Goal: Task Accomplishment & Management: Use online tool/utility

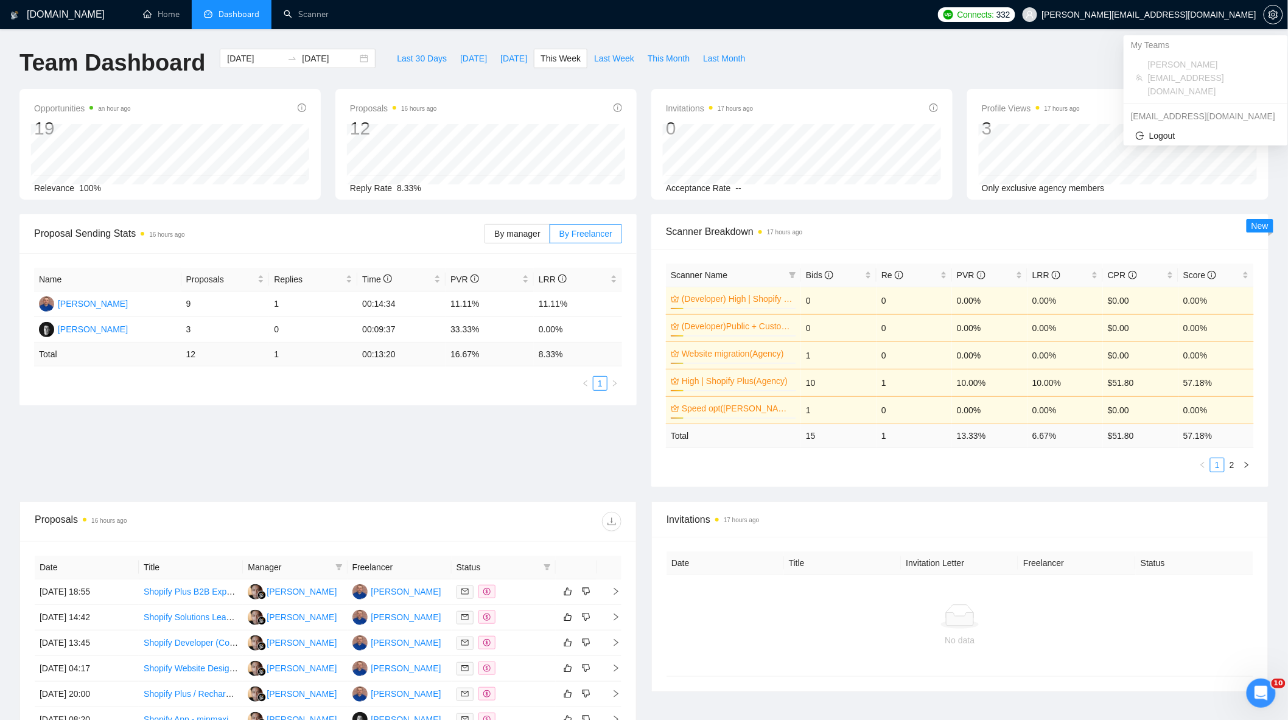
click at [1186, 7] on span "[PERSON_NAME][EMAIL_ADDRESS][DOMAIN_NAME]" at bounding box center [1139, 14] width 248 height 39
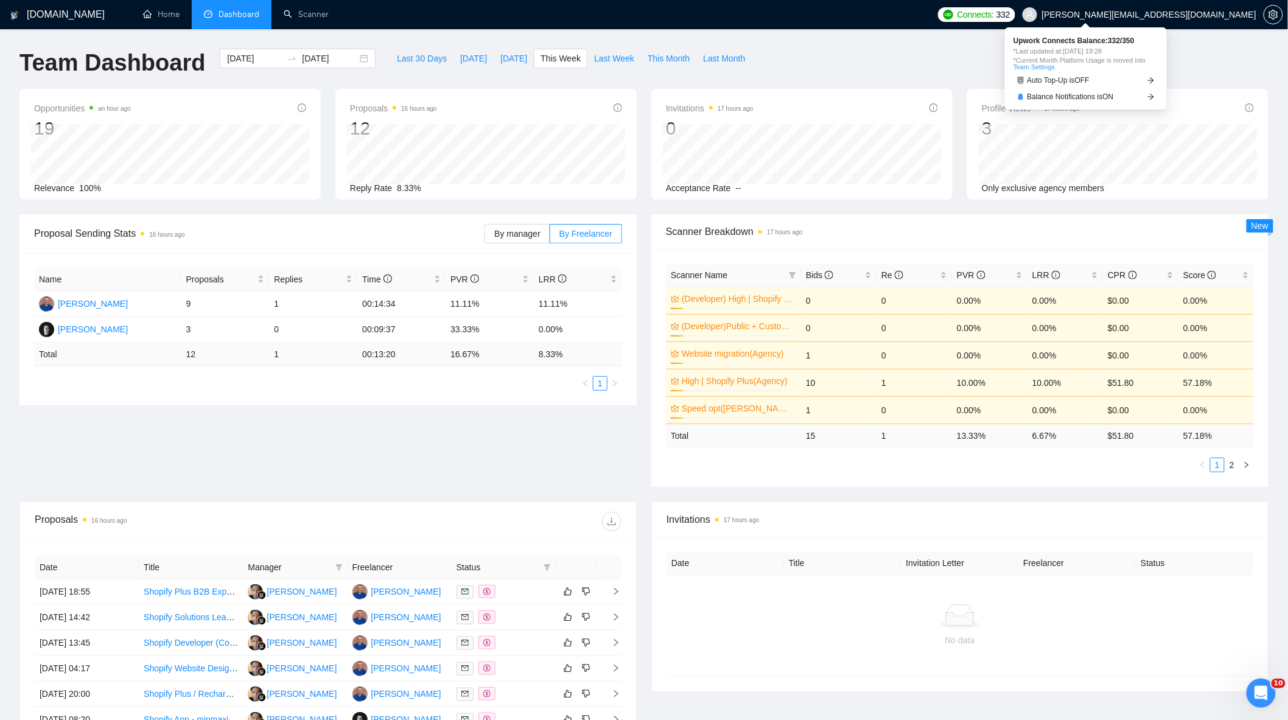
click at [1037, 63] on link "Team Settings" at bounding box center [1033, 66] width 41 height 7
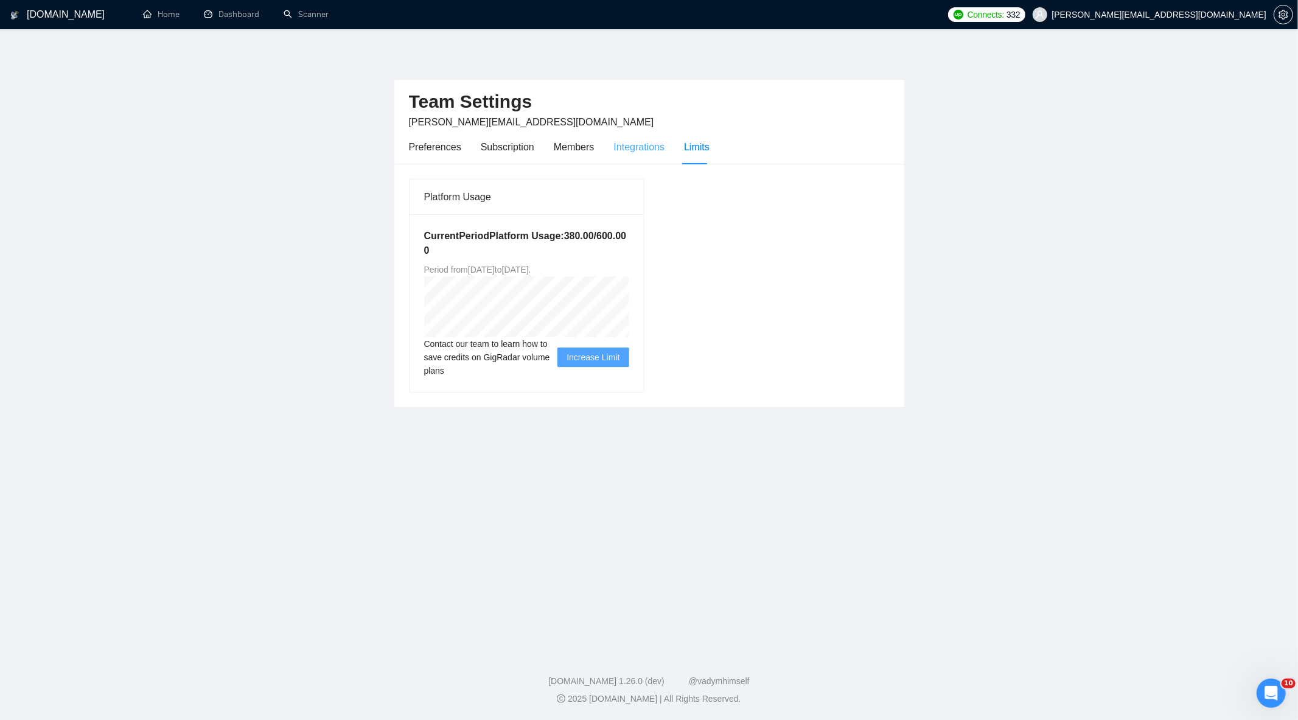
click at [643, 155] on div "Integrations" at bounding box center [639, 147] width 51 height 35
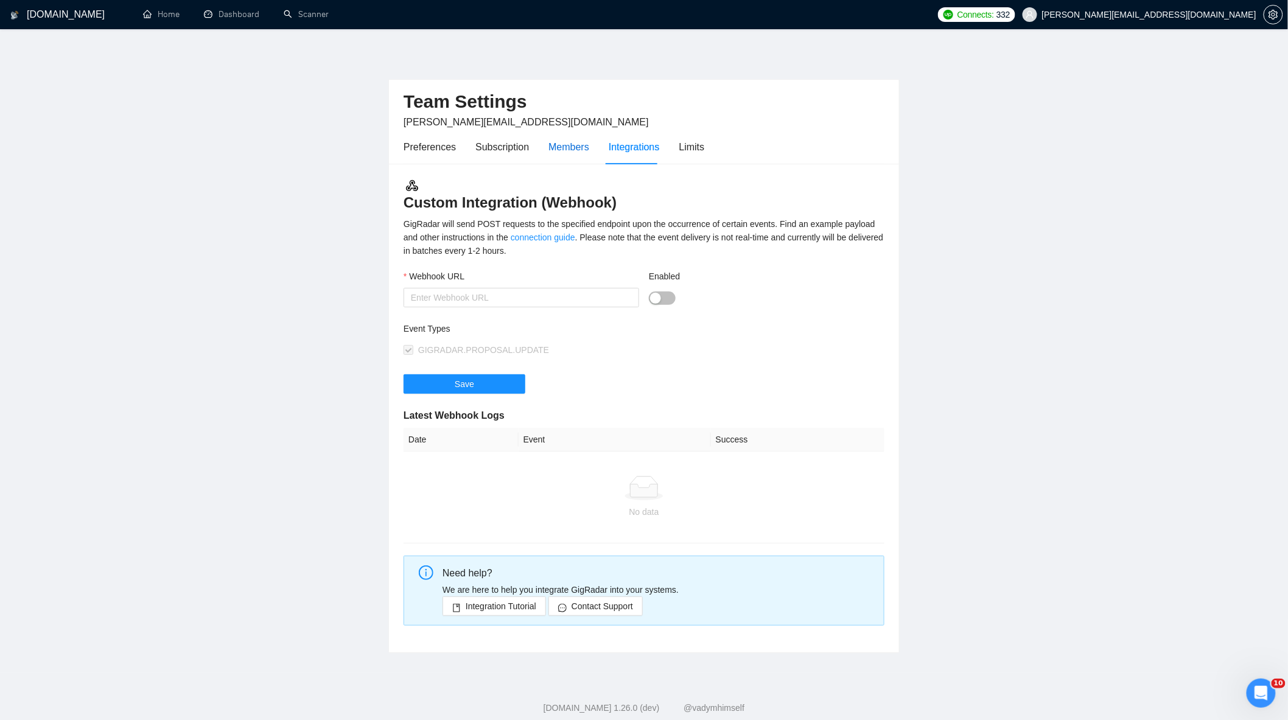
click at [561, 148] on div "Members" at bounding box center [568, 146] width 41 height 15
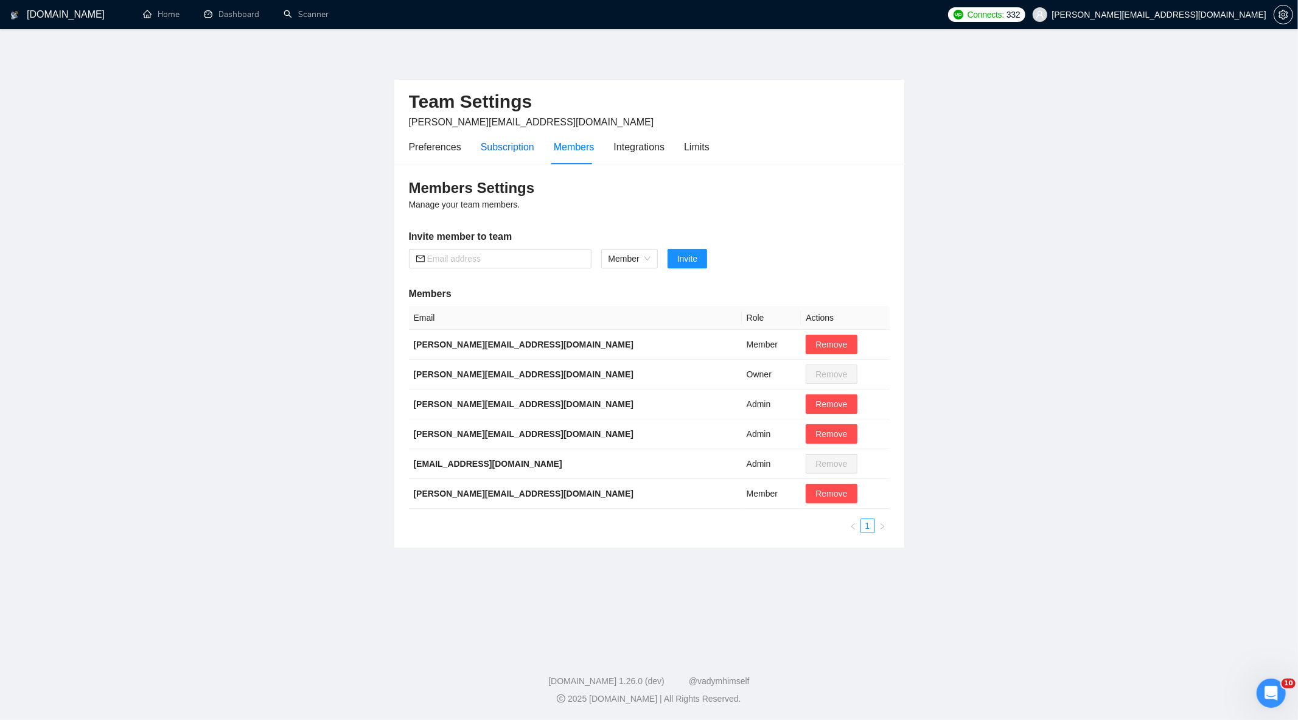
click at [502, 147] on div "Subscription" at bounding box center [508, 146] width 54 height 15
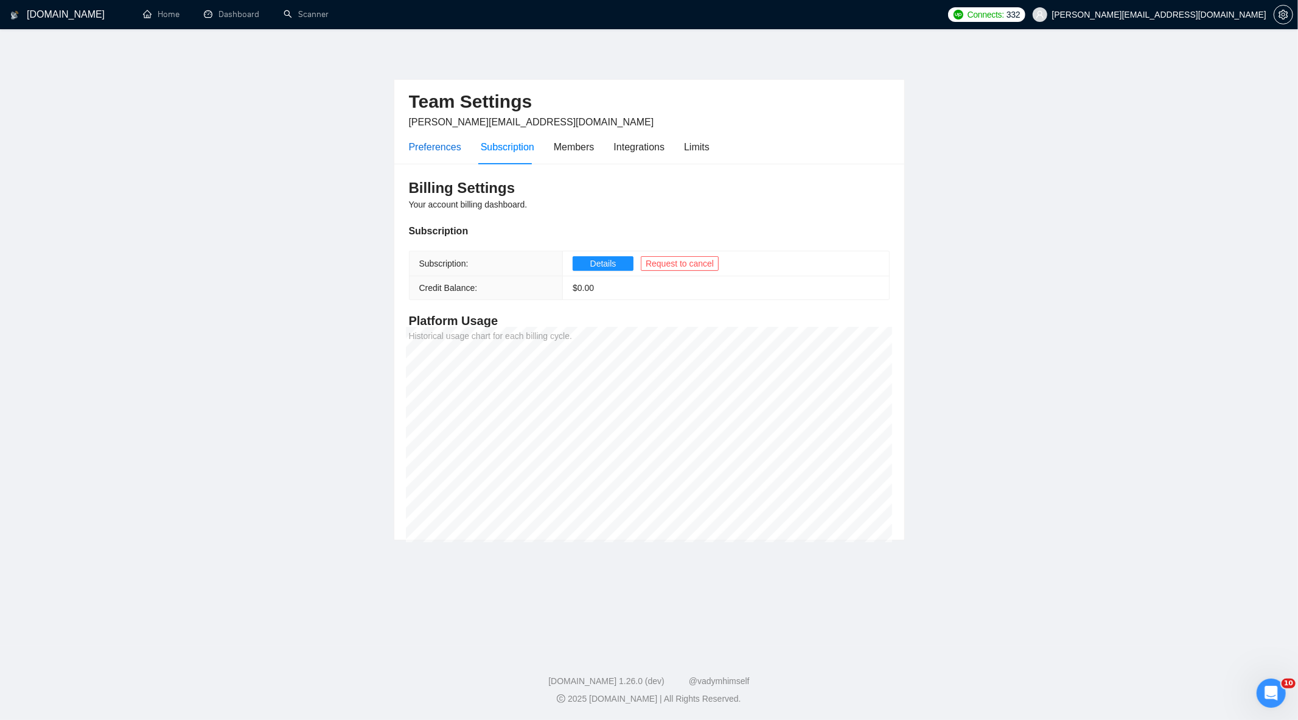
click at [417, 142] on div "Preferences" at bounding box center [435, 146] width 52 height 15
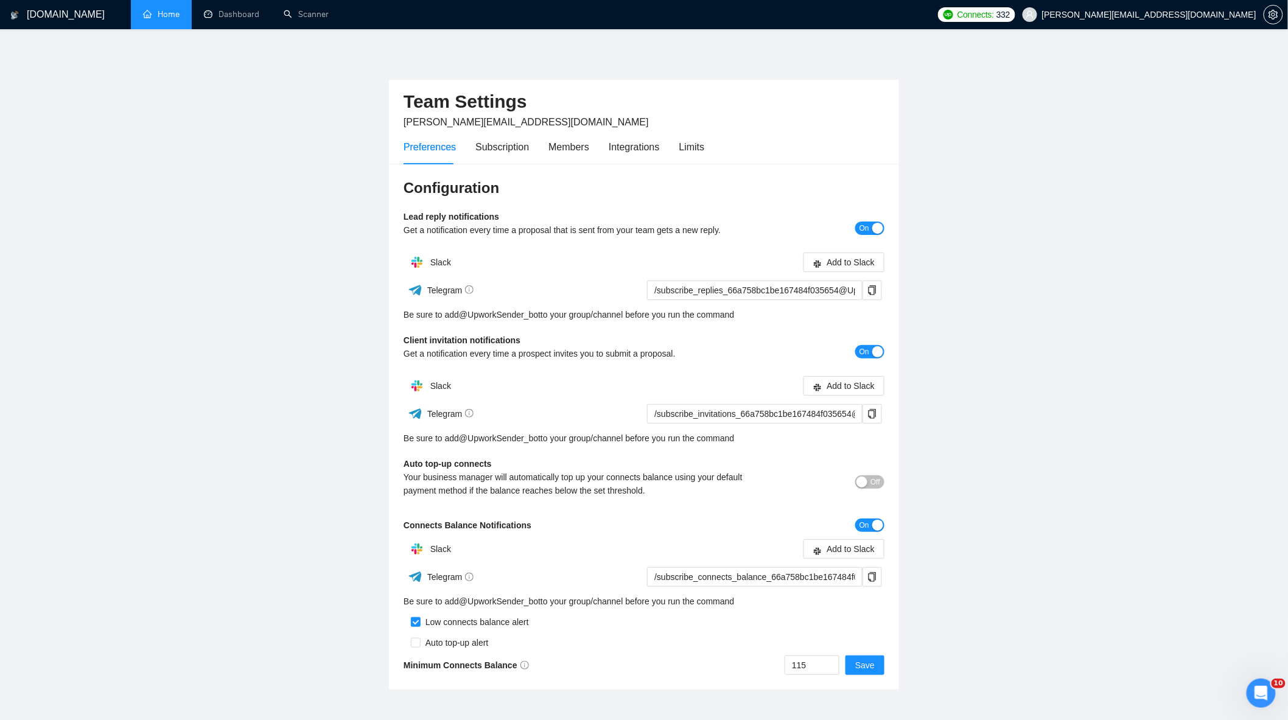
click at [129, 10] on ul "Home Dashboard Scanner" at bounding box center [529, 14] width 805 height 29
click at [164, 16] on link "Home" at bounding box center [161, 14] width 37 height 10
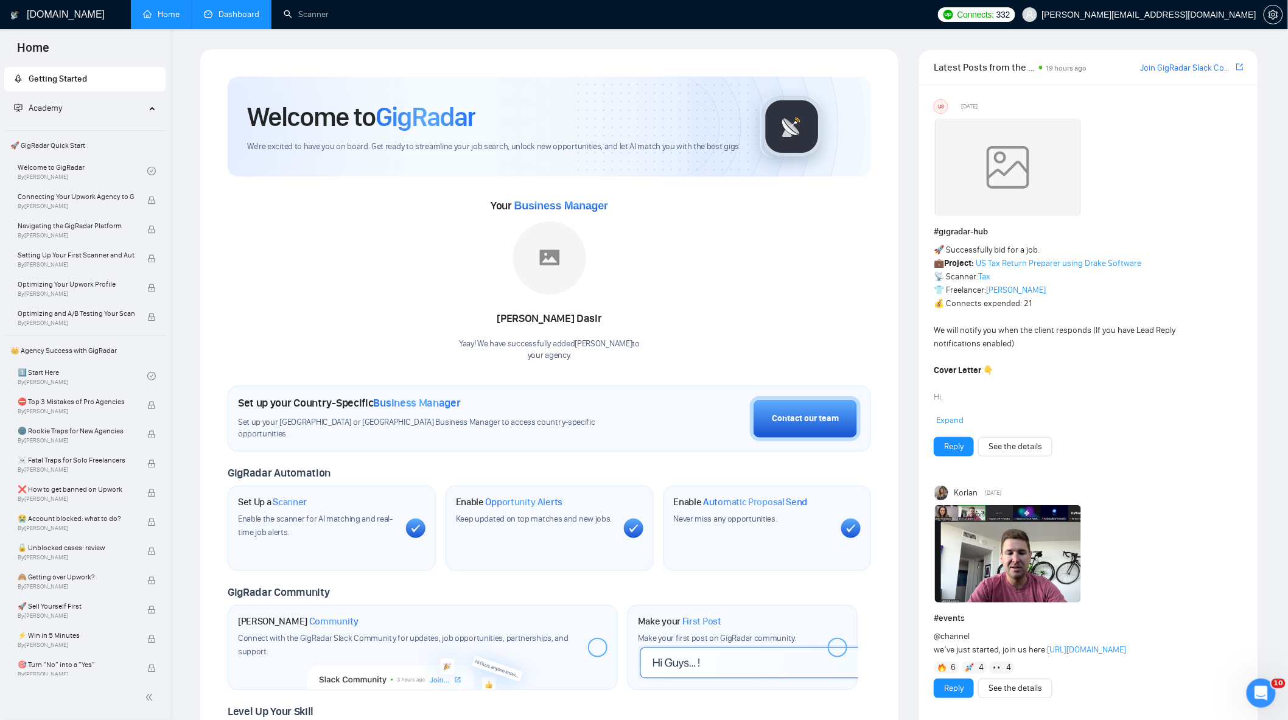
click at [253, 19] on link "Dashboard" at bounding box center [231, 14] width 55 height 10
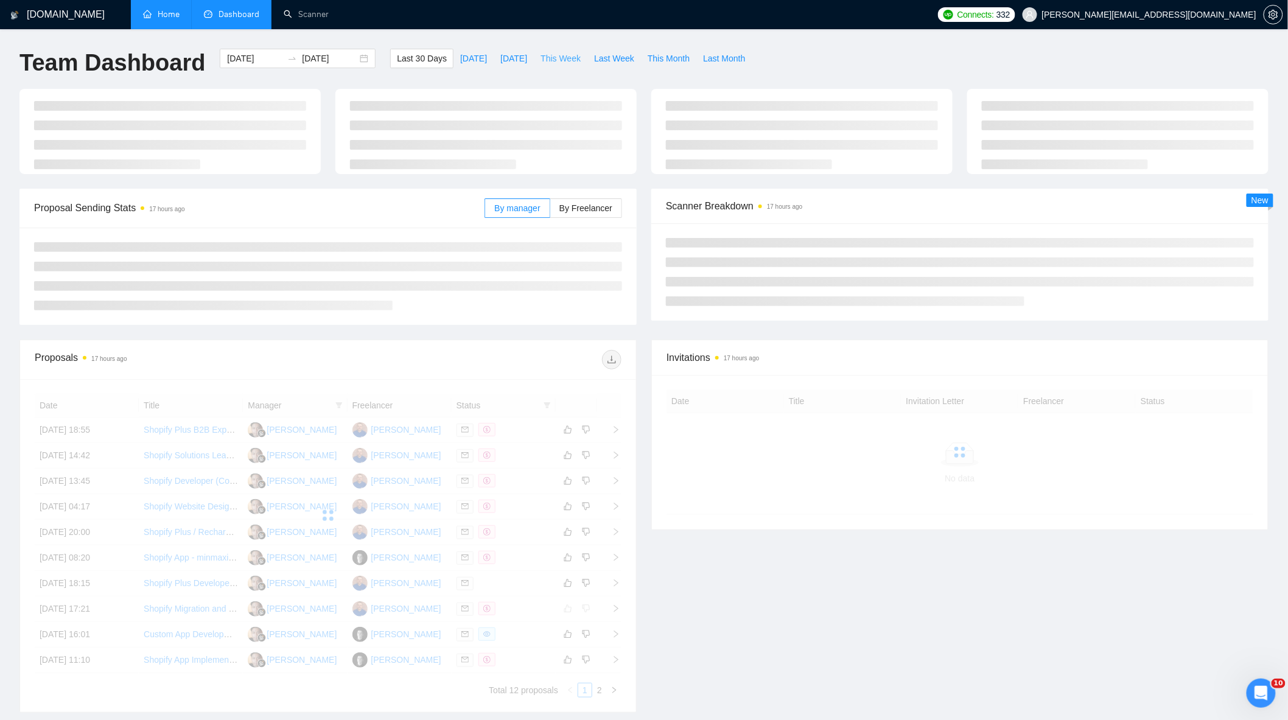
click at [555, 58] on span "This Week" at bounding box center [561, 58] width 40 height 13
type input "[DATE]"
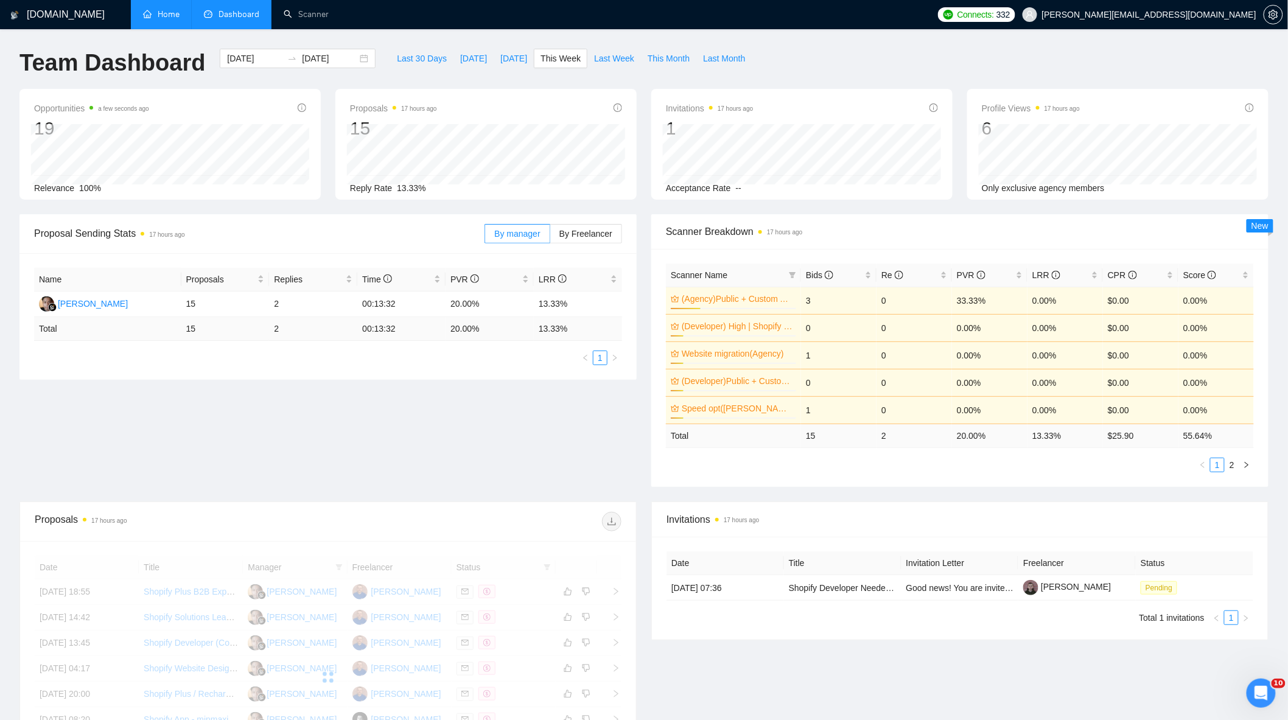
click at [582, 205] on div "Opportunities a few seconds ago 19 Relevance 100% Proposals 17 hours ago 15 Rep…" at bounding box center [644, 151] width 1264 height 125
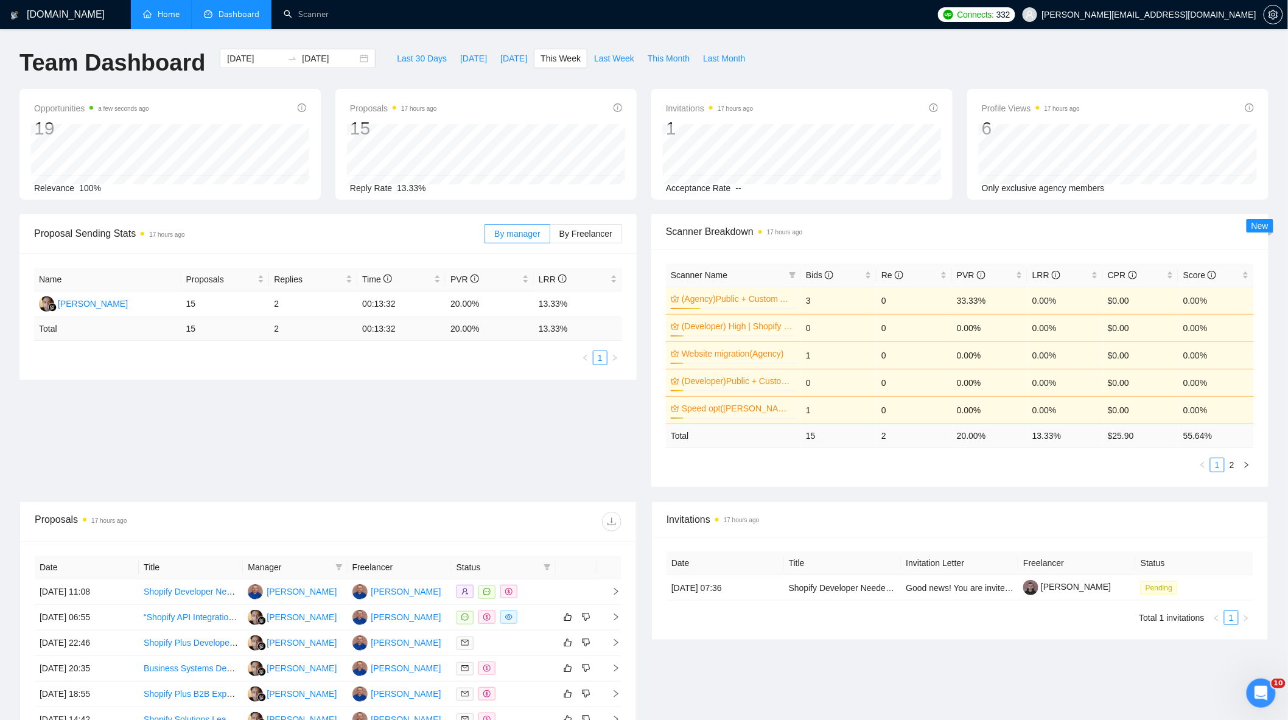
click at [588, 222] on div "By manager By Freelancer" at bounding box center [554, 233] width 138 height 39
click at [589, 229] on span "By Freelancer" at bounding box center [585, 234] width 53 height 10
click at [550, 237] on input "By Freelancer" at bounding box center [550, 237] width 0 height 0
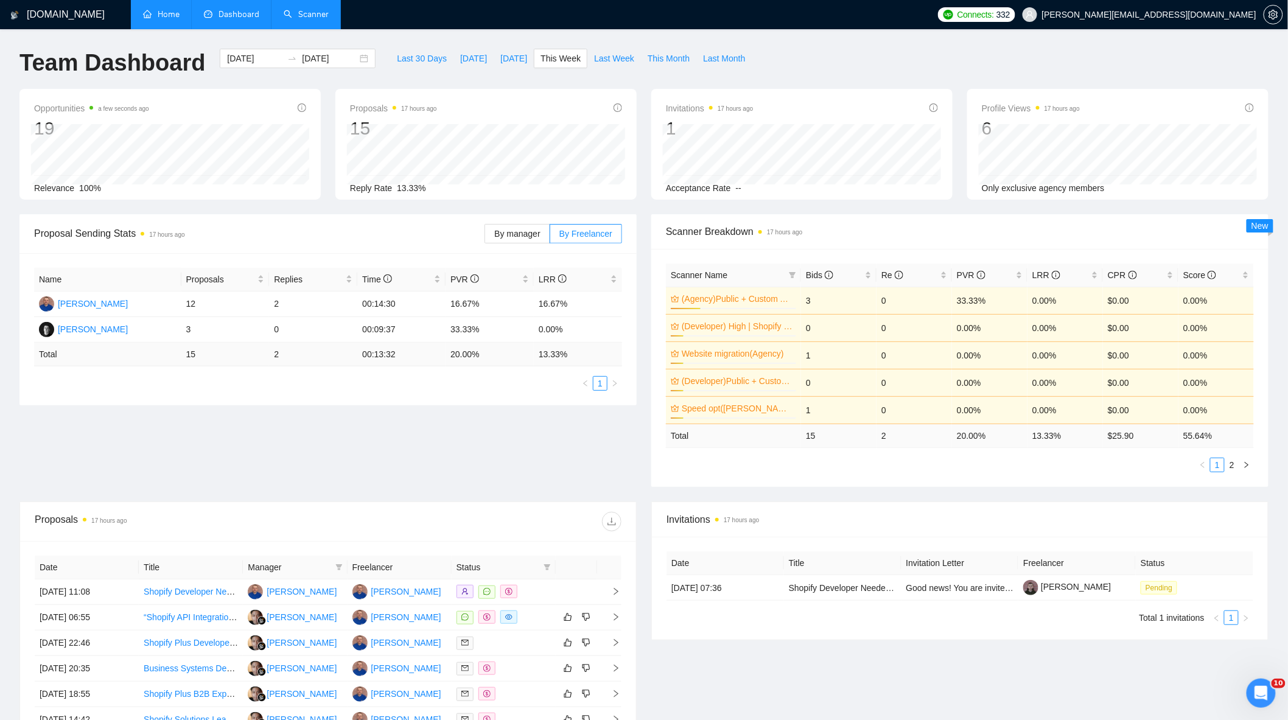
click at [312, 9] on link "Scanner" at bounding box center [306, 14] width 45 height 10
